Goal: Transaction & Acquisition: Purchase product/service

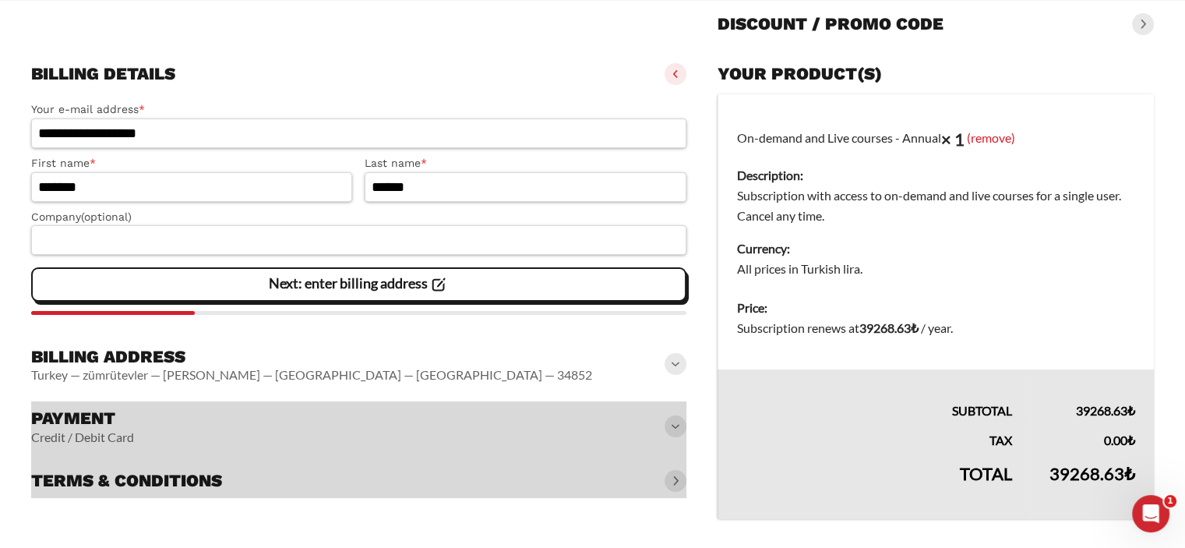
scroll to position [168, 0]
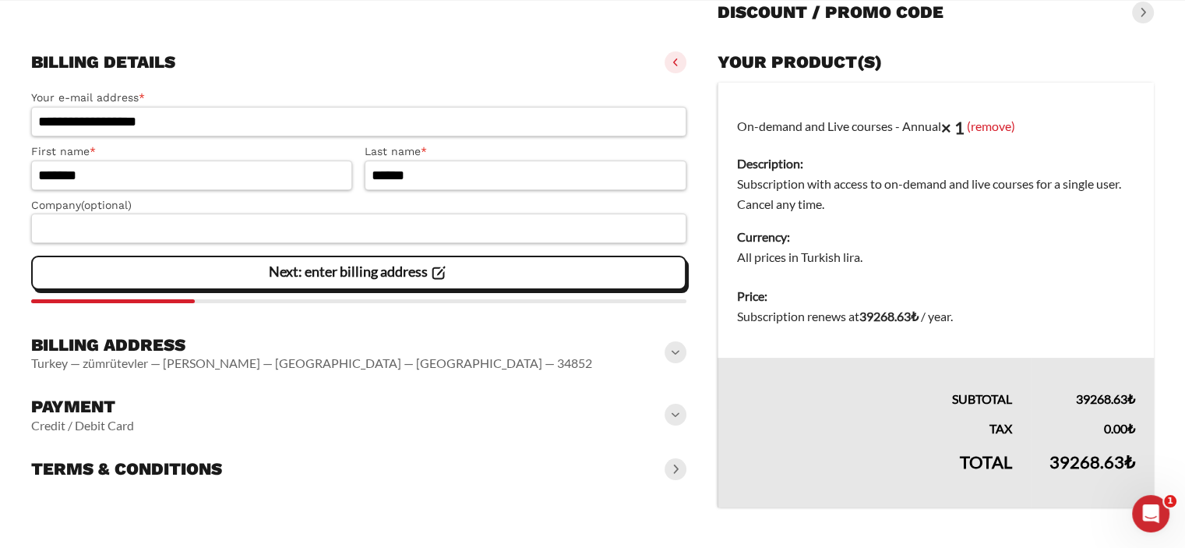
click at [670, 416] on span at bounding box center [676, 415] width 22 height 22
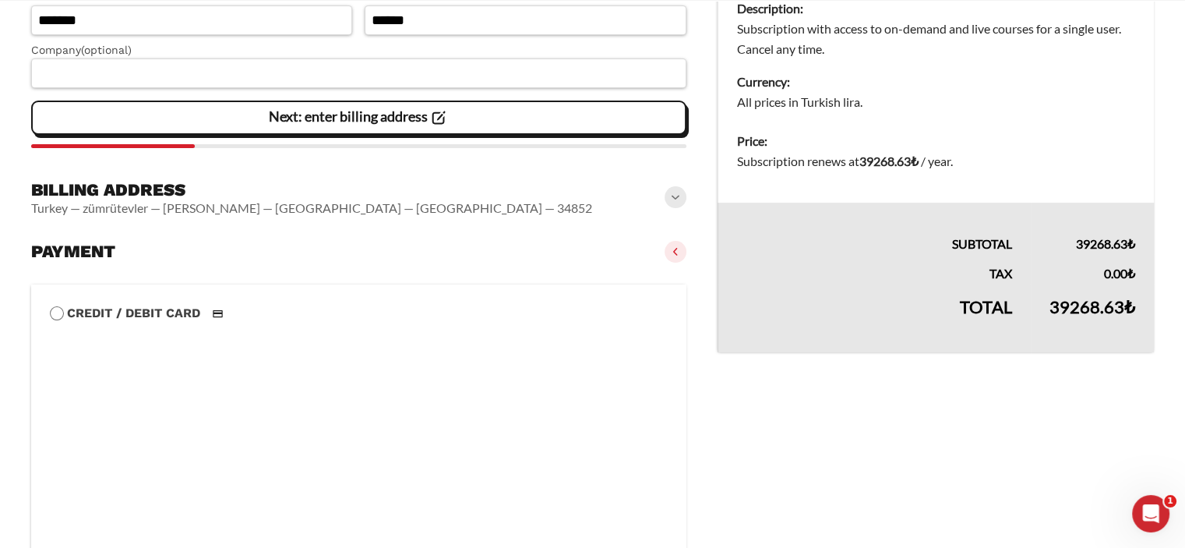
scroll to position [323, 0]
click at [218, 313] on img at bounding box center [217, 312] width 29 height 19
click at [665, 254] on span at bounding box center [676, 251] width 22 height 22
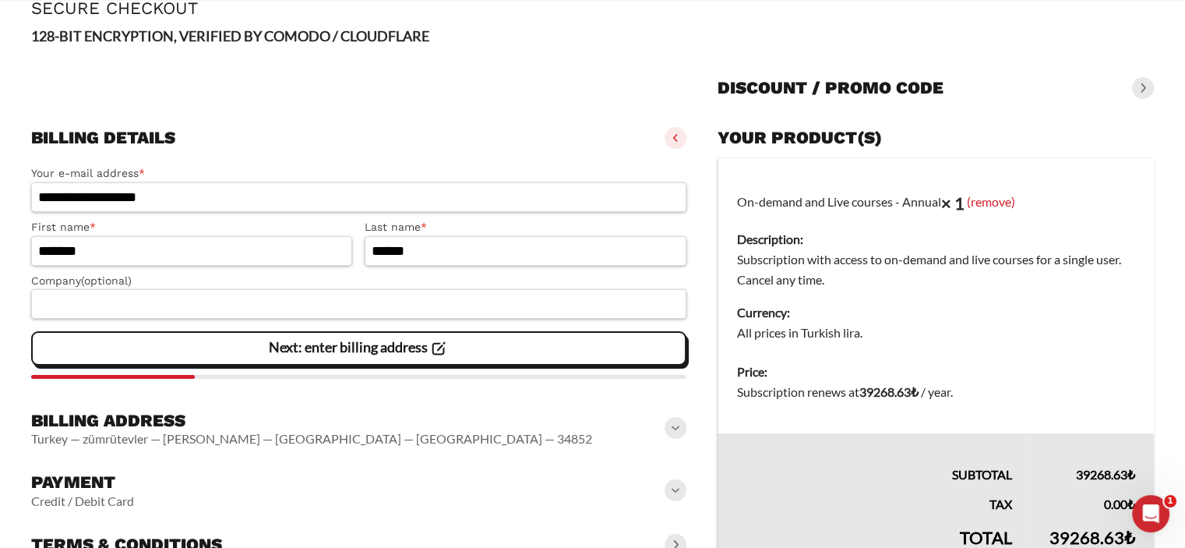
scroll to position [0, 0]
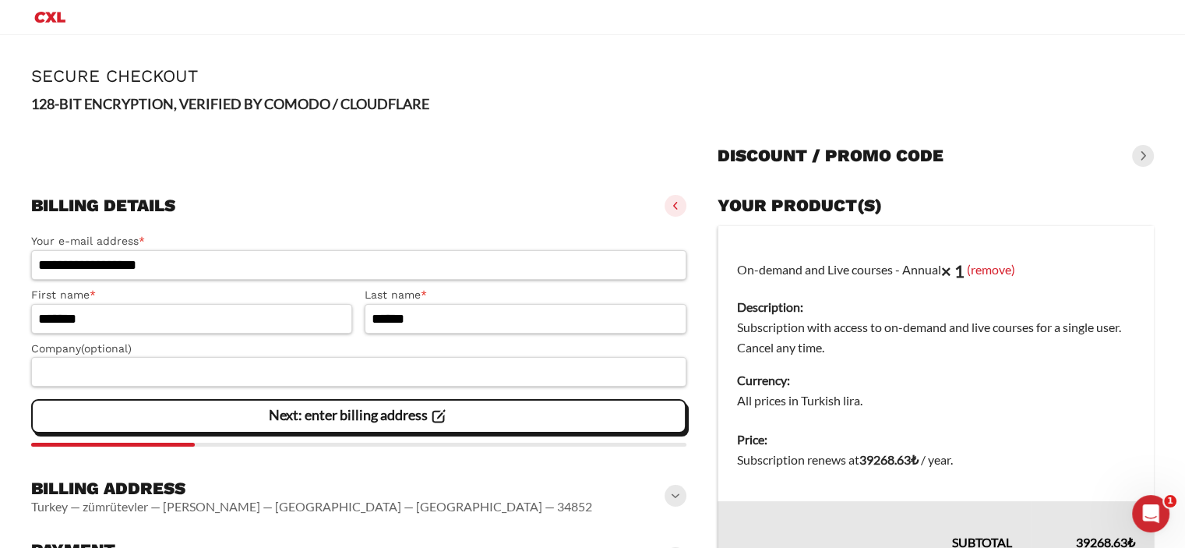
click at [879, 454] on bdi "39268.63 ₺" at bounding box center [889, 459] width 59 height 15
copy bdi "39268.63"
